Goal: Use online tool/utility: Utilize a website feature to perform a specific function

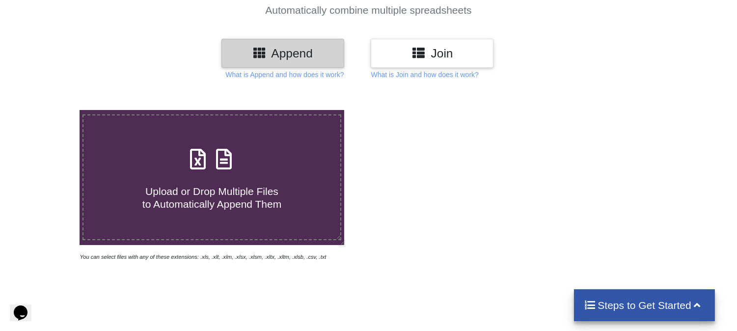
scroll to position [131, 0]
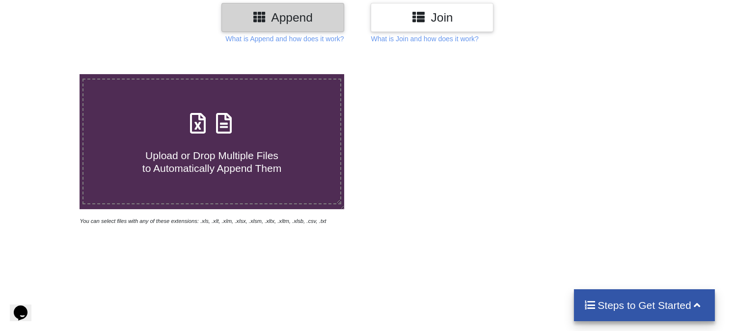
click at [182, 133] on div "Upload or Drop Multiple Files to Automatically Append Them" at bounding box center [212, 141] width 257 height 66
click at [51, 74] on input "Upload or Drop Multiple Files to Automatically Append Them" at bounding box center [51, 74] width 0 height 0
type input "C:\fakepath\Order_2000132-81536340.xlsx"
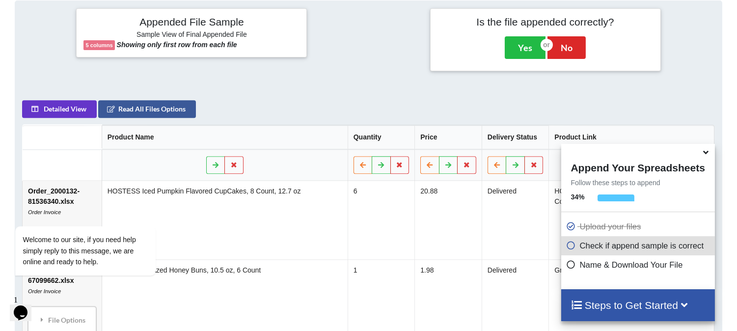
scroll to position [387, 0]
click at [705, 153] on icon at bounding box center [706, 150] width 10 height 9
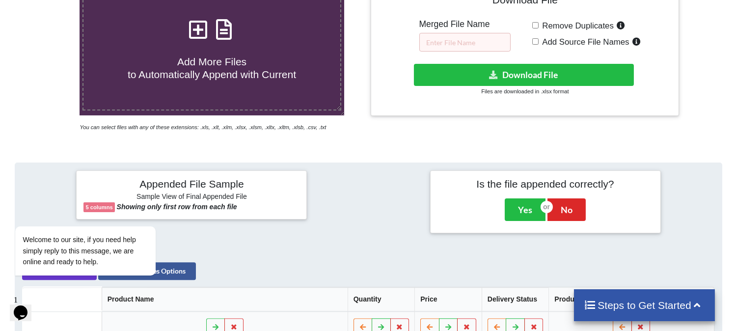
scroll to position [236, 0]
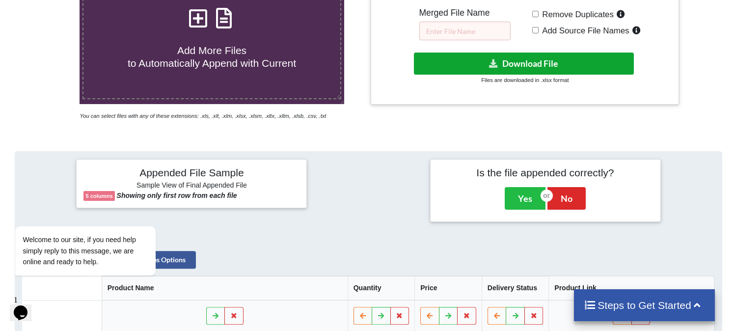
click at [526, 57] on button "Download File" at bounding box center [524, 64] width 220 height 22
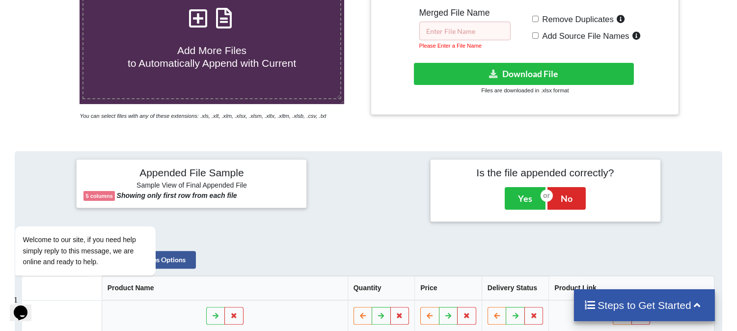
click at [478, 29] on input "text" at bounding box center [465, 31] width 91 height 19
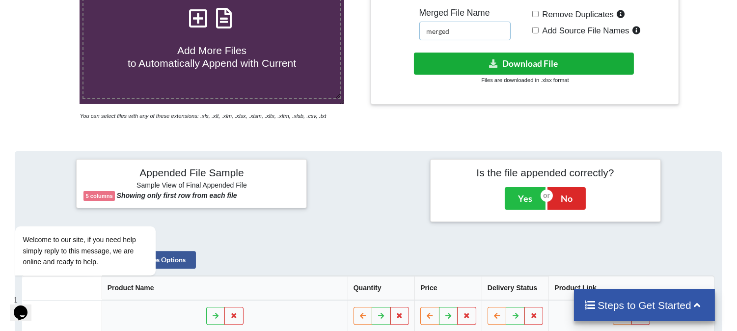
type input "merged"
click at [470, 66] on button "Download File" at bounding box center [524, 64] width 220 height 22
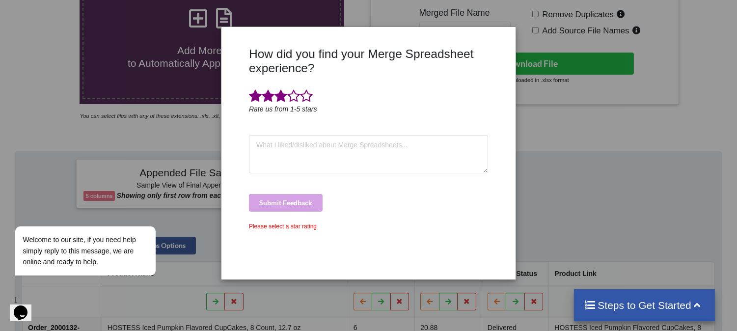
click at [279, 99] on span at bounding box center [281, 96] width 13 height 14
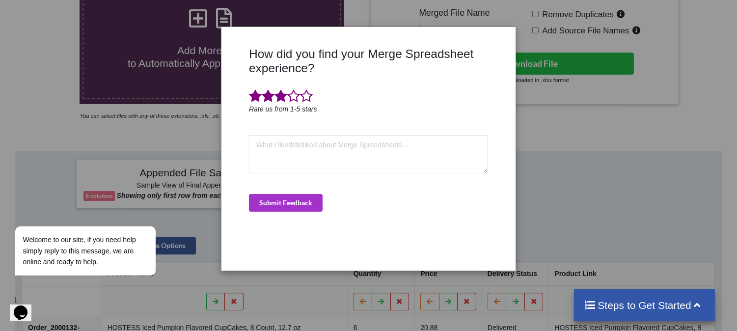
click at [552, 149] on div "How did you find your Merge Spreadsheet experience? Rate us from 1-5 stars Subm…" at bounding box center [368, 165] width 737 height 331
click at [506, 122] on div at bounding box center [503, 155] width 25 height 217
